Goal: Information Seeking & Learning: Learn about a topic

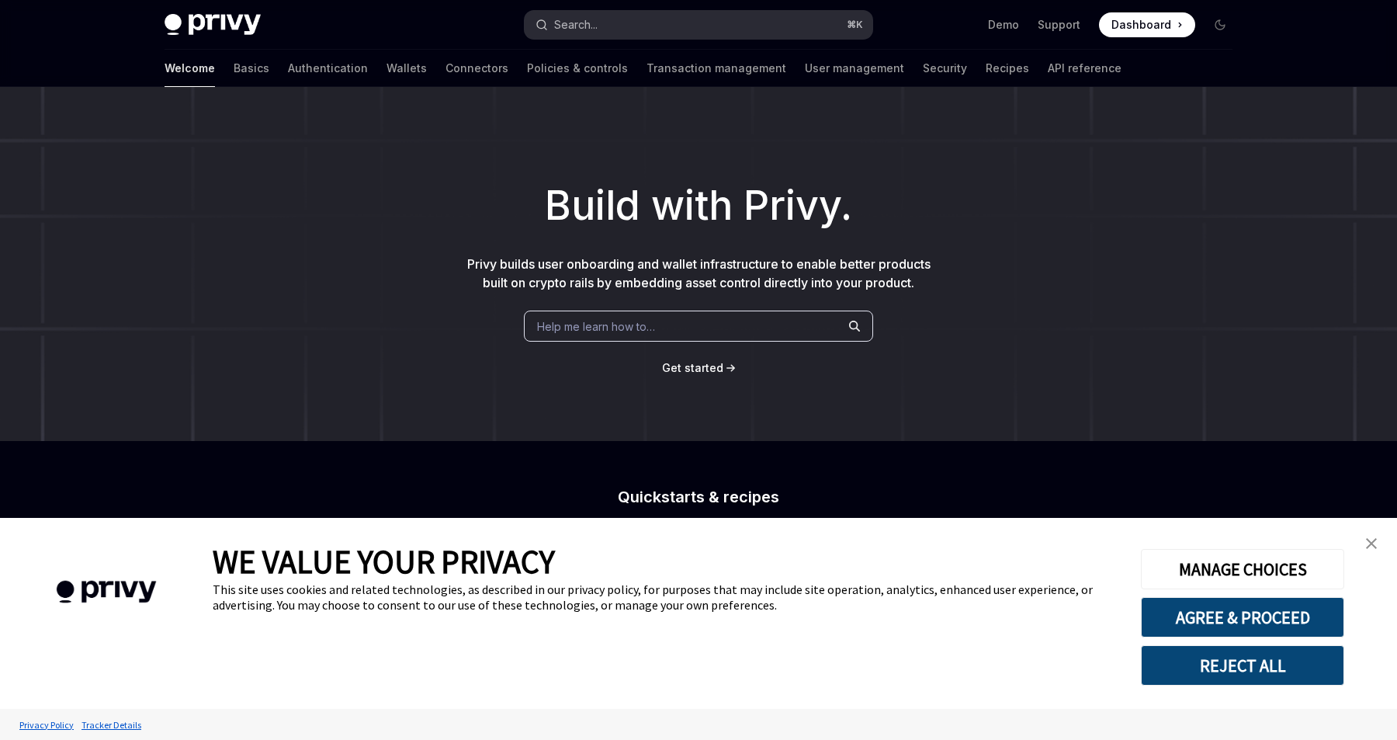
click at [613, 23] on button "Search... ⌘ K" at bounding box center [699, 25] width 348 height 28
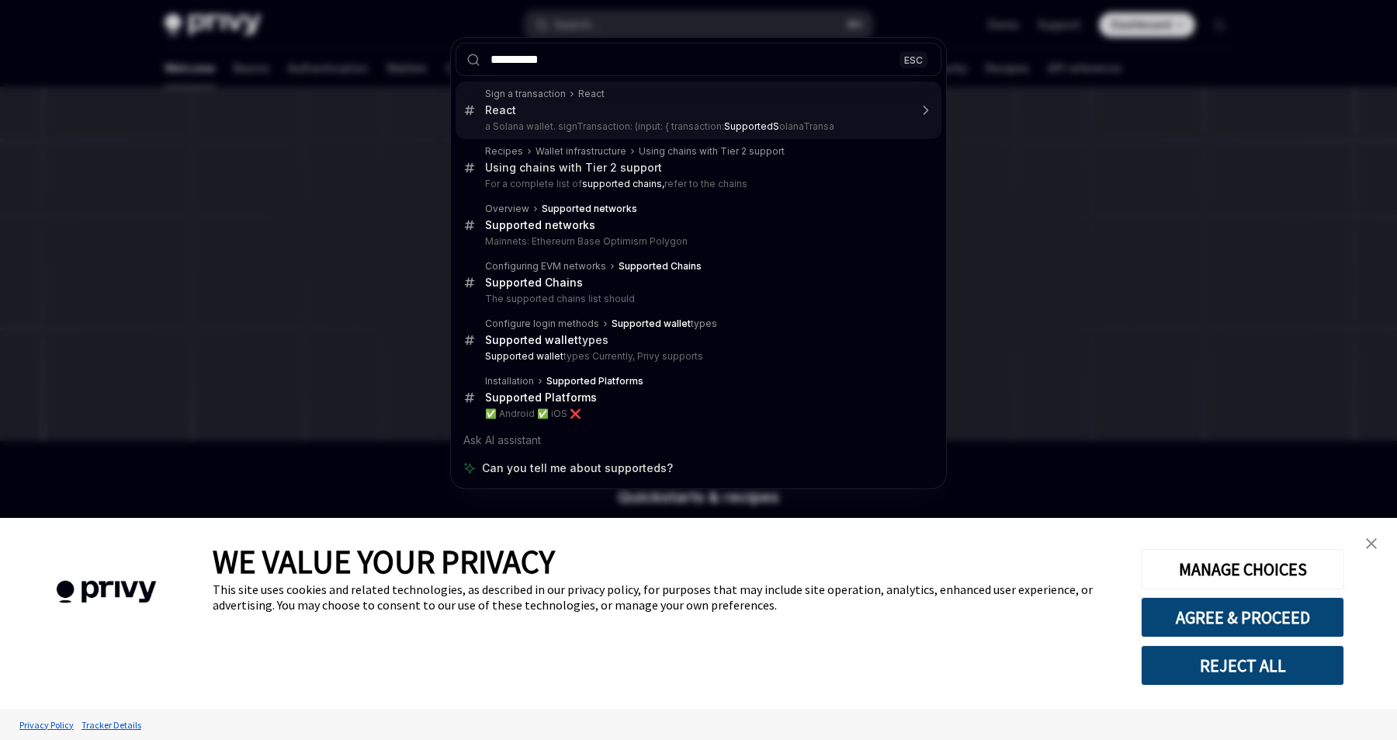
type input "*********"
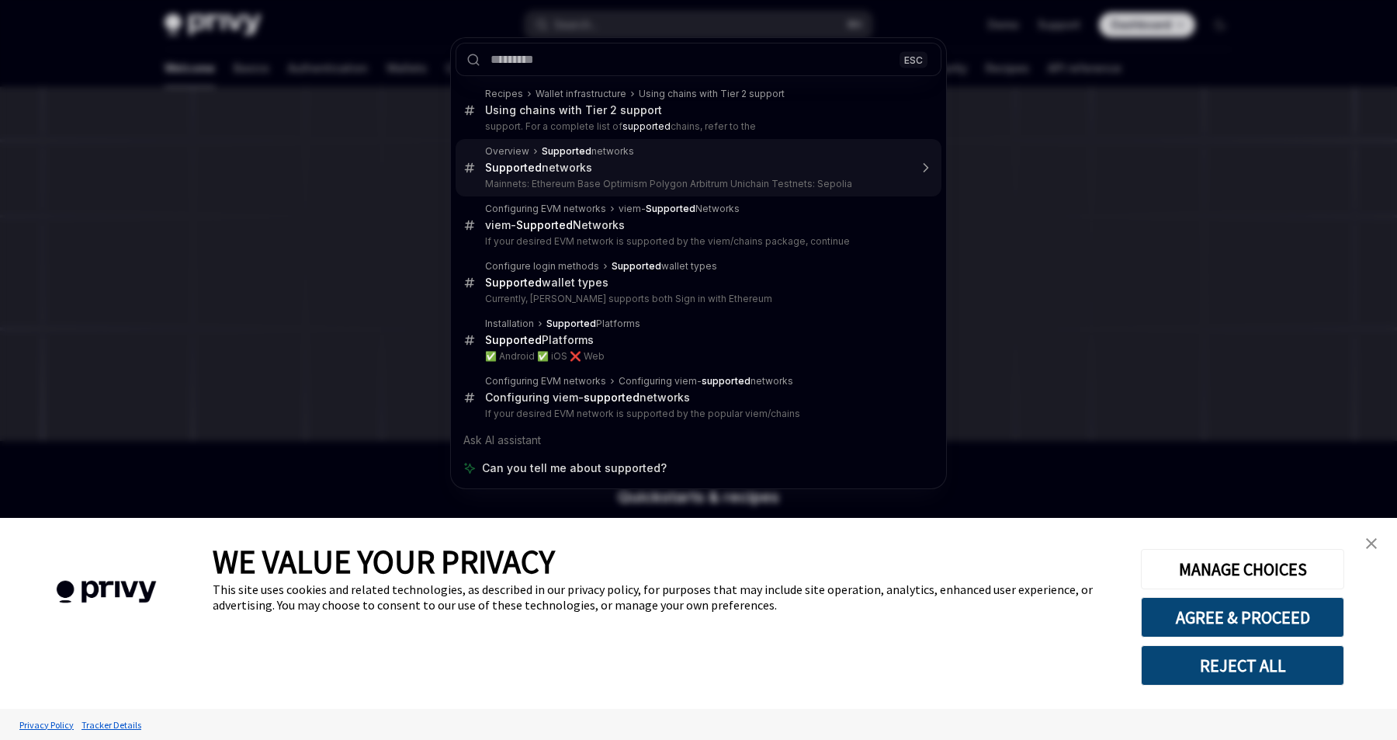
type textarea "*"
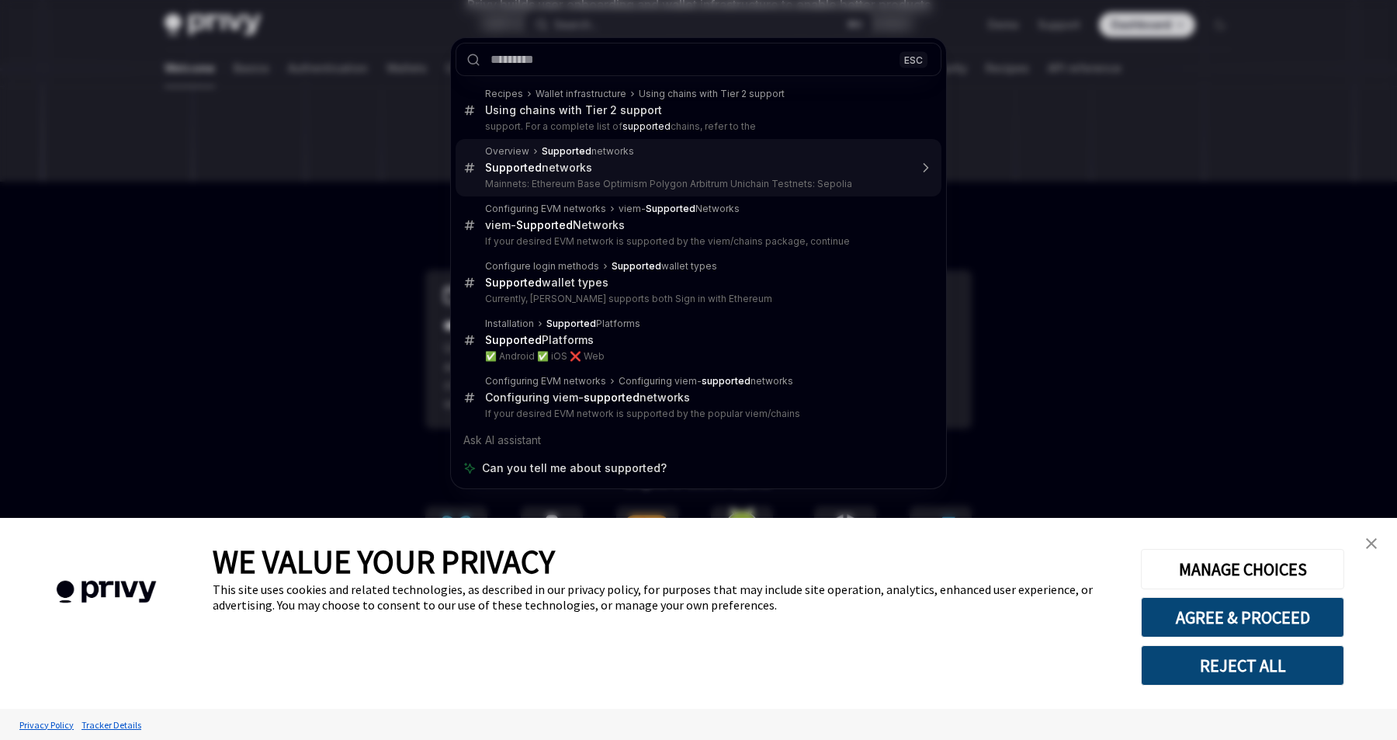
scroll to position [594, 0]
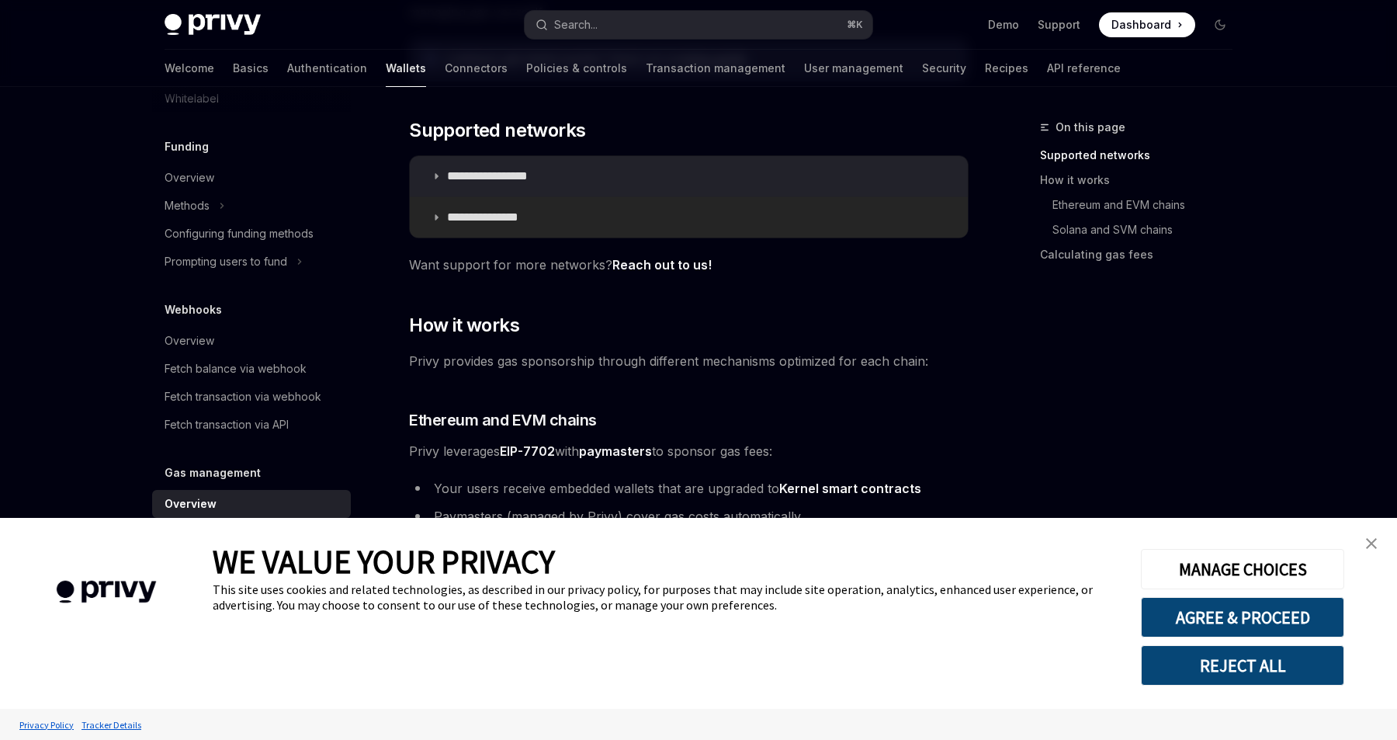
click at [435, 213] on icon at bounding box center [436, 217] width 9 height 9
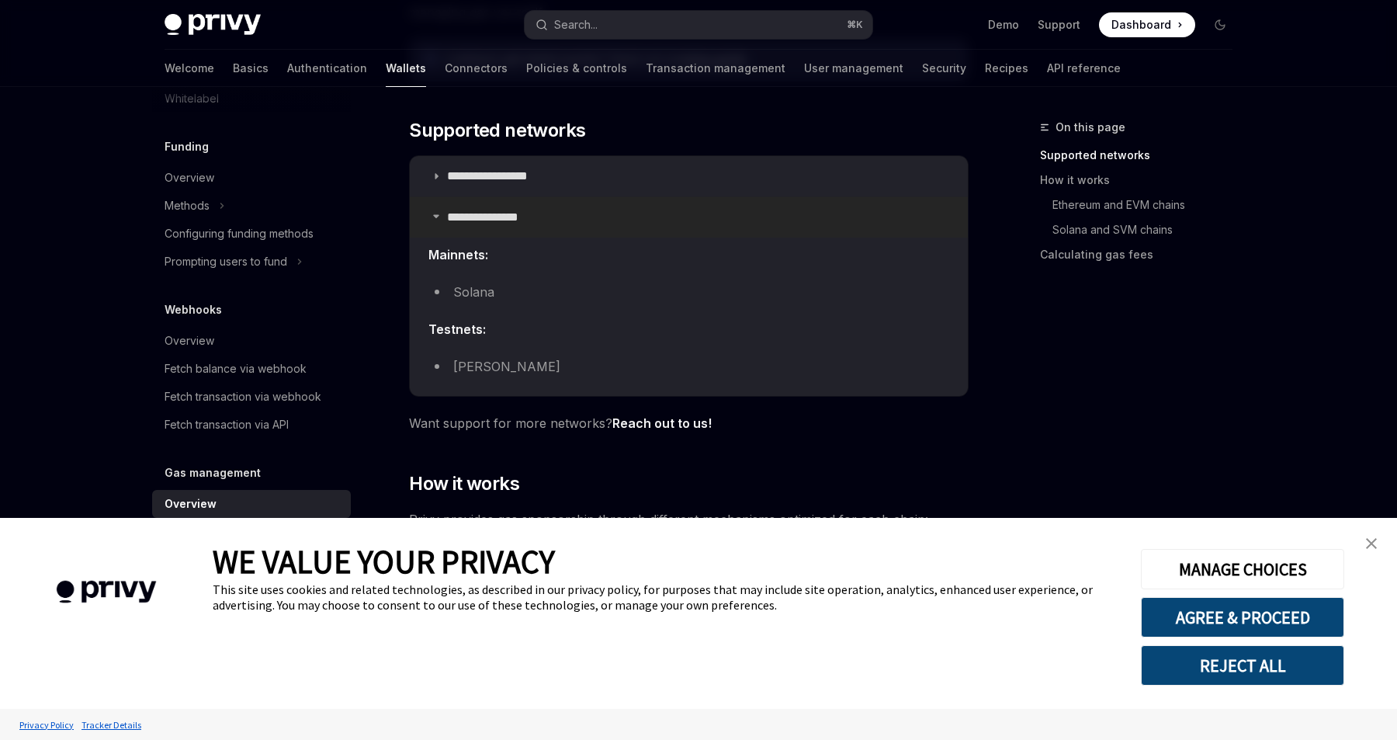
click at [435, 212] on icon at bounding box center [436, 215] width 9 height 9
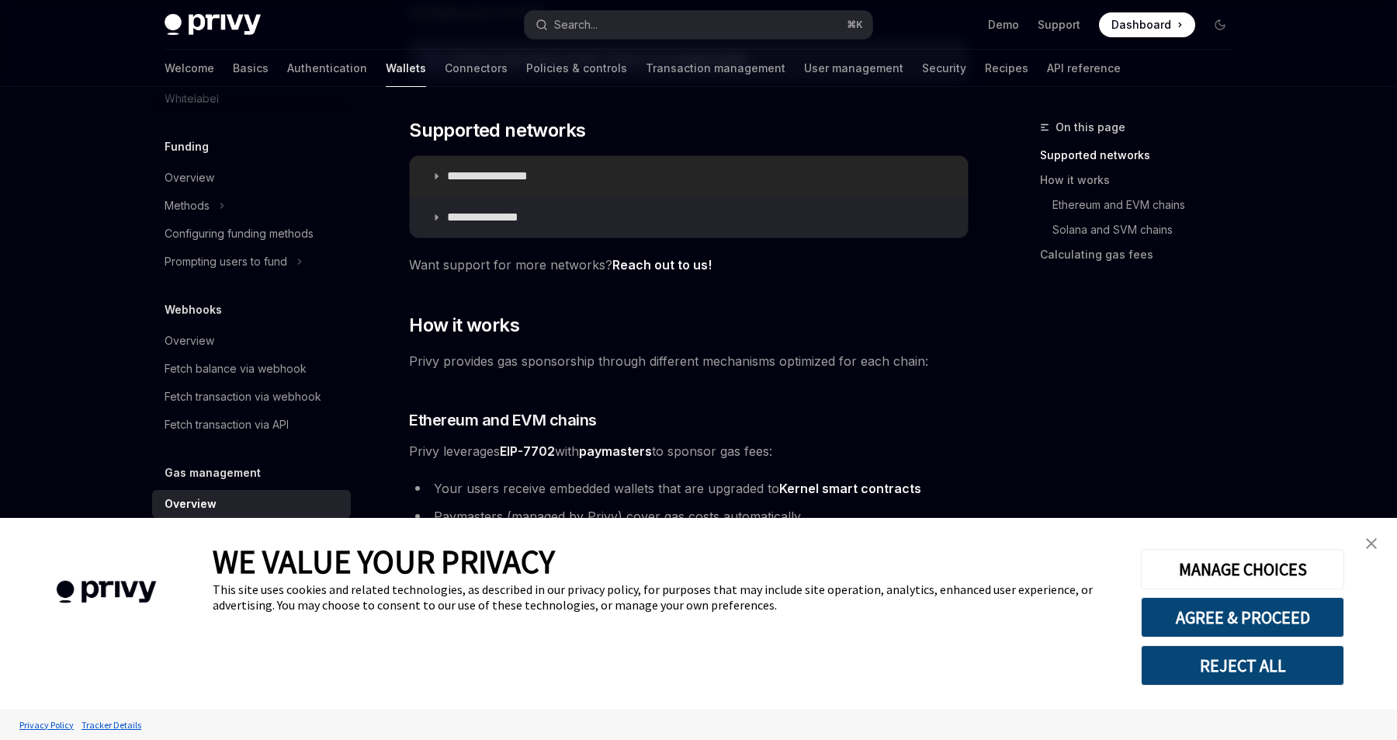
click at [435, 168] on summary "**********" at bounding box center [689, 176] width 558 height 40
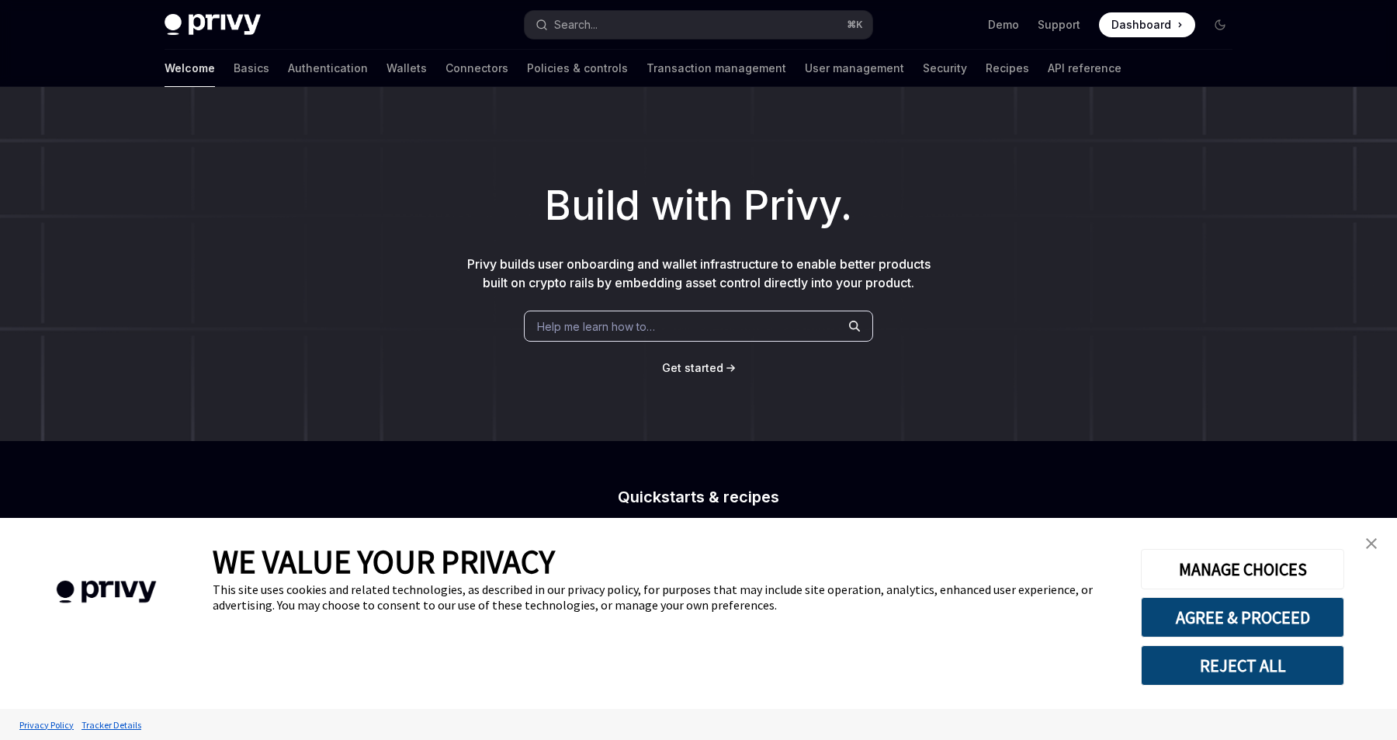
click at [602, 328] on span "Help me learn how to…" at bounding box center [596, 326] width 118 height 16
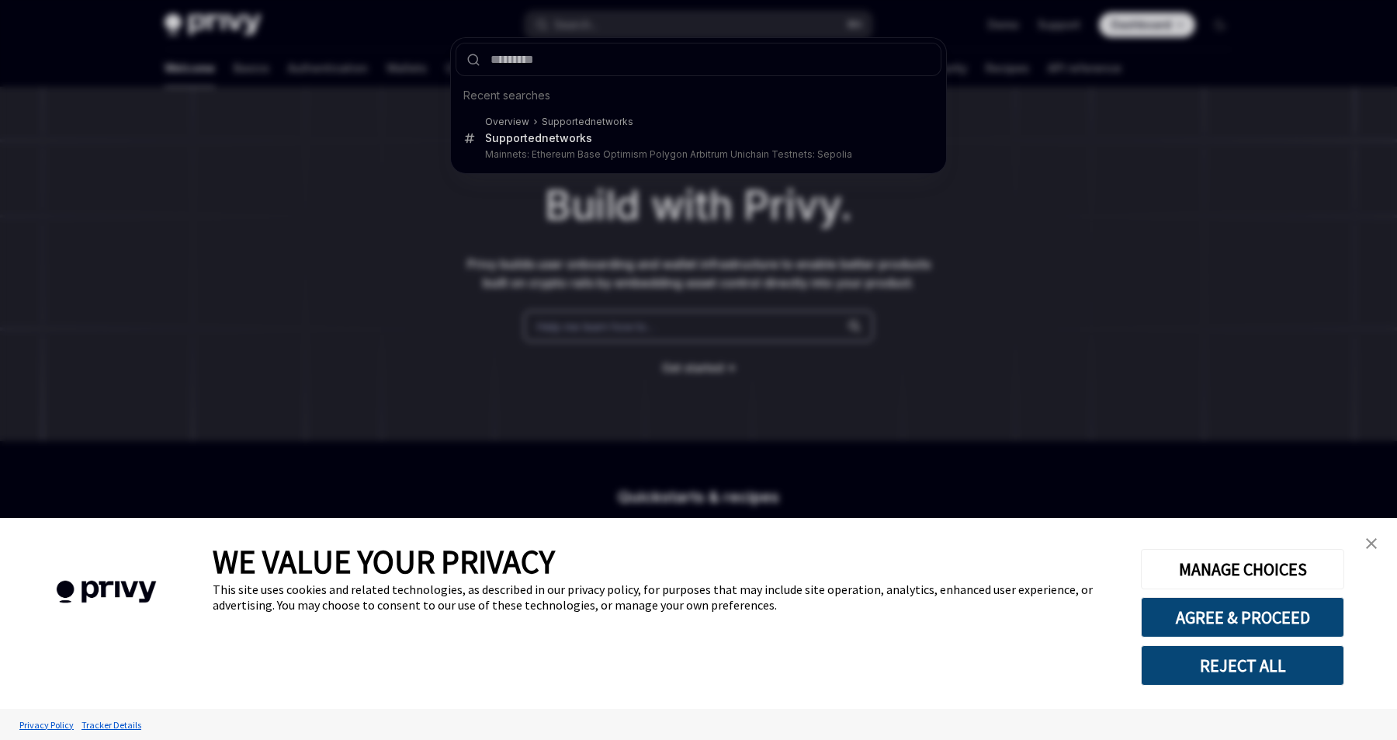
click at [607, 248] on div "Recent searches Overview Supported networks Supported networks Mainnets: Ethere…" at bounding box center [698, 370] width 1397 height 740
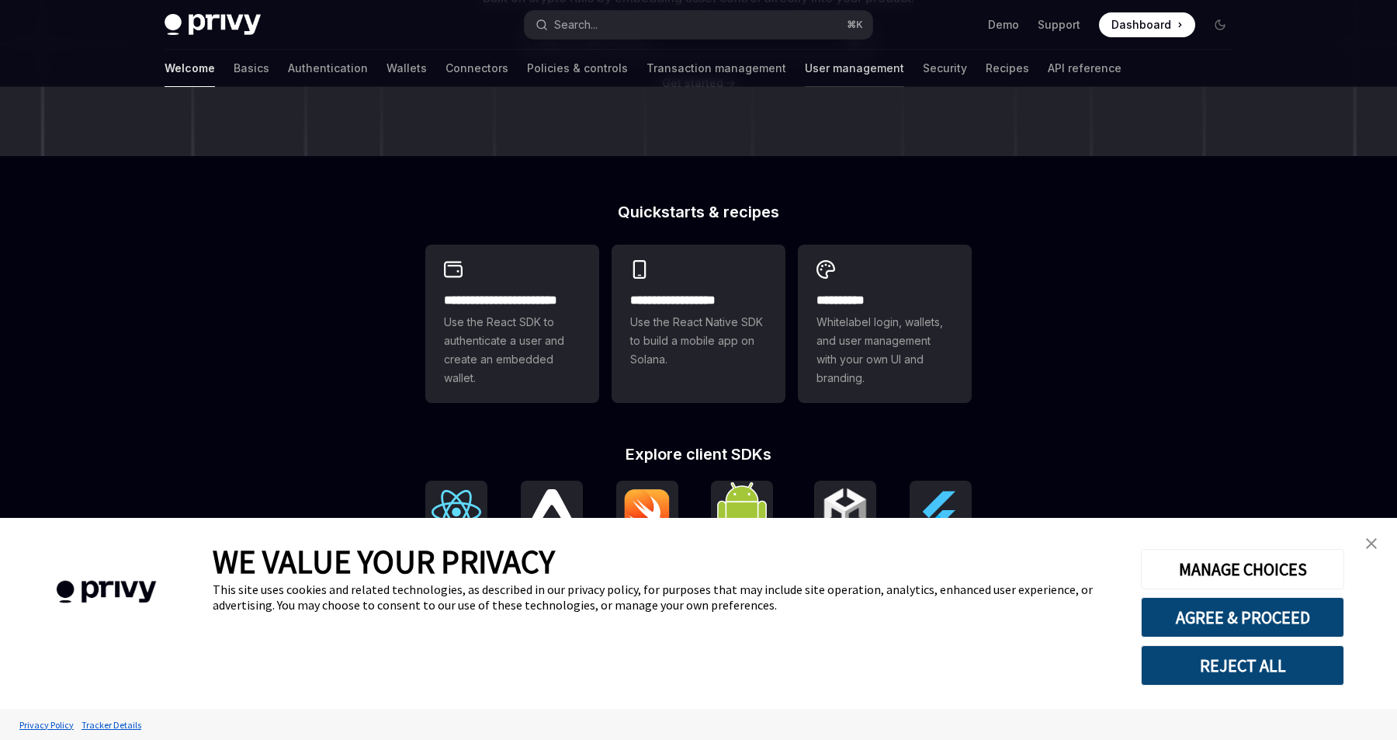
scroll to position [283, 0]
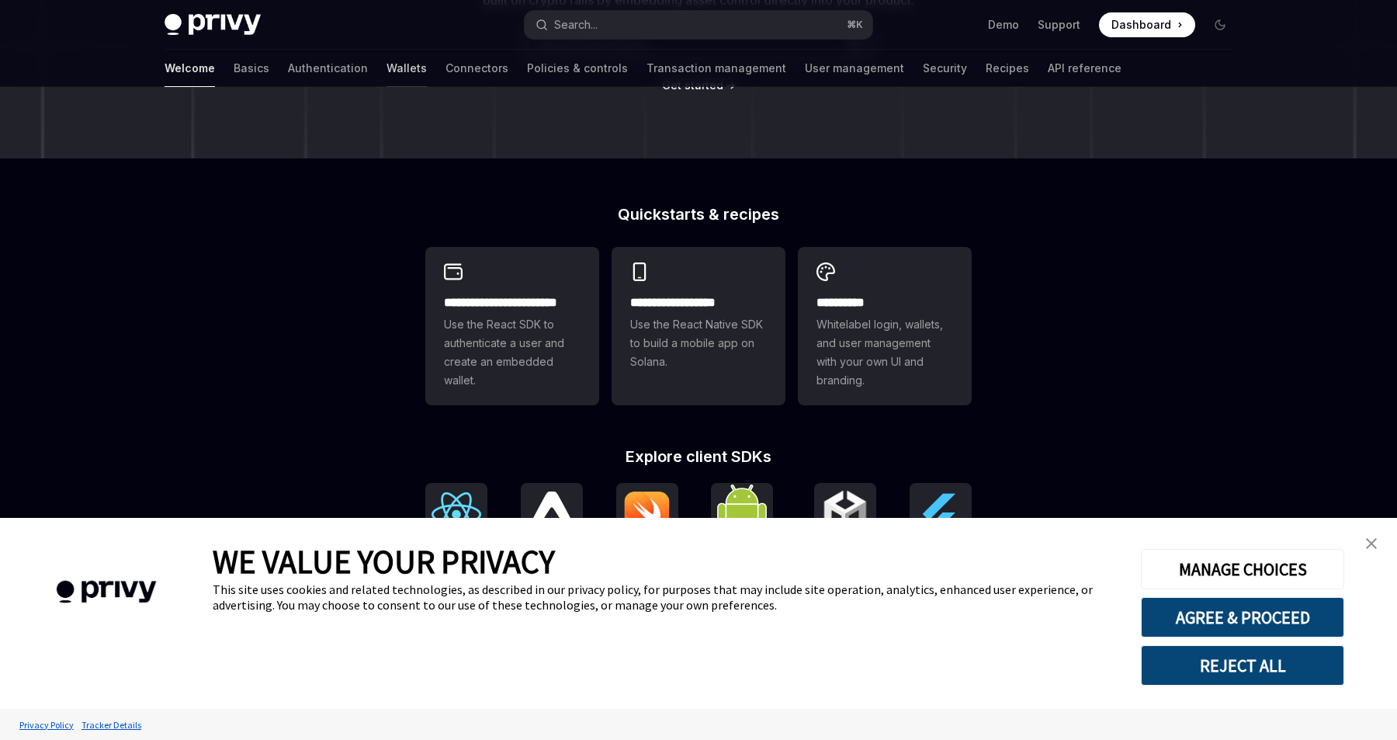
click at [387, 71] on link "Wallets" at bounding box center [407, 68] width 40 height 37
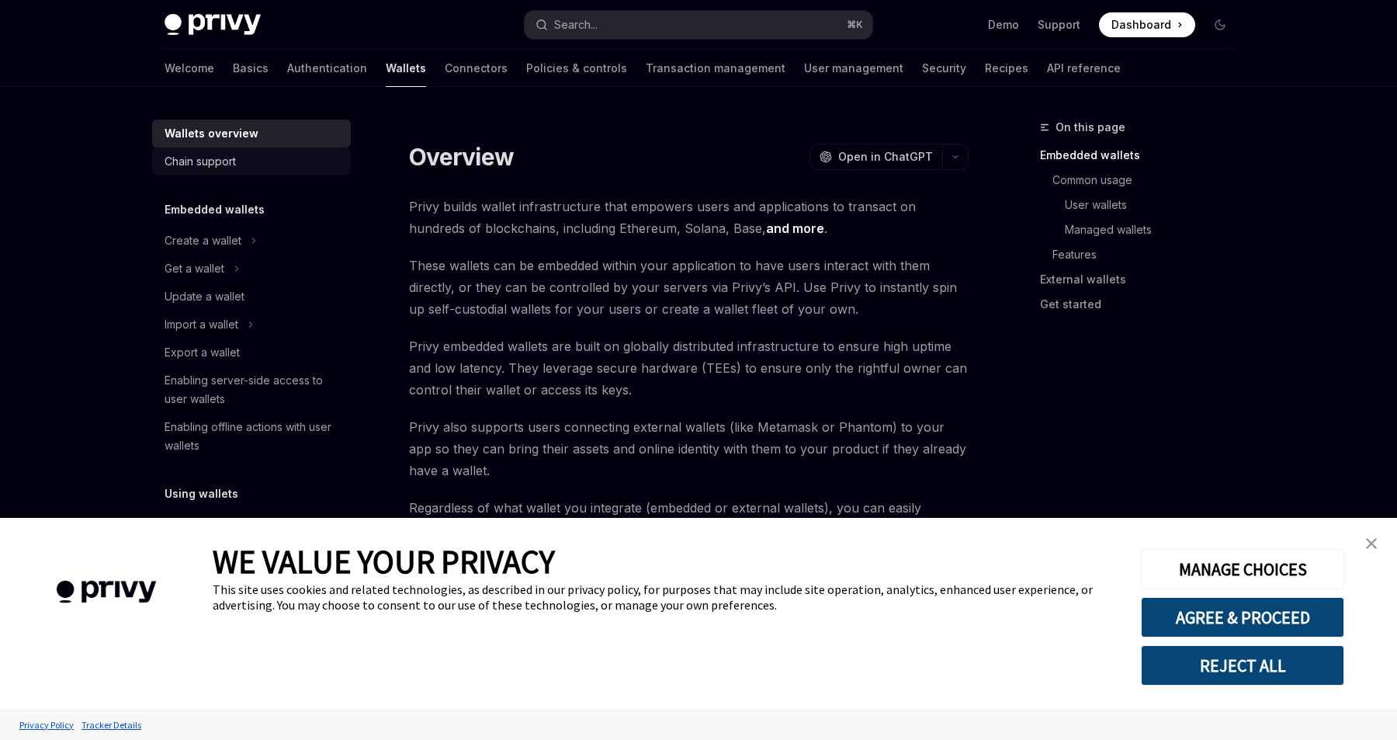
click at [246, 164] on div "Chain support" at bounding box center [253, 161] width 177 height 19
type textarea "*"
